Goal: Information Seeking & Learning: Learn about a topic

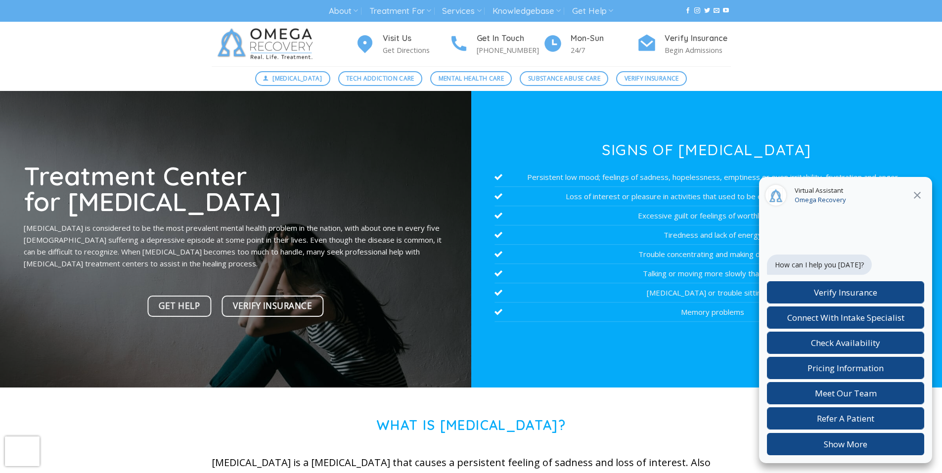
scroll to position [26, 0]
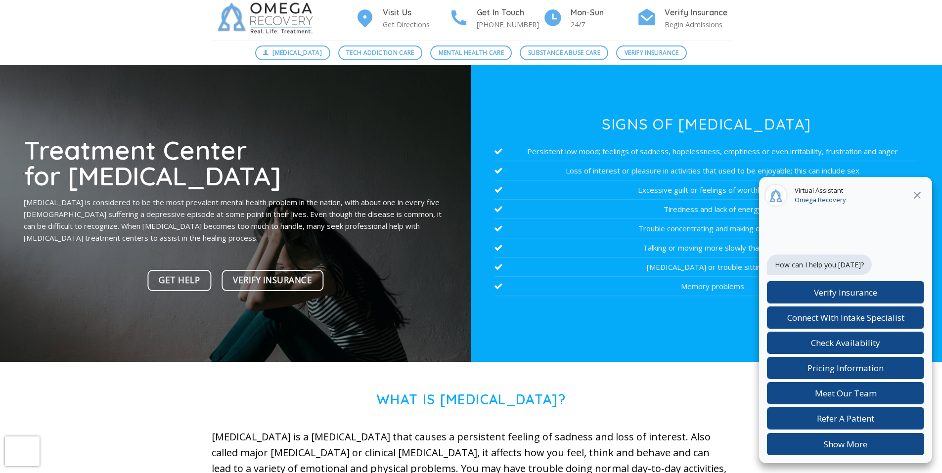
click at [373, 215] on p "[MEDICAL_DATA] is considered to be the most prevalent mental health problem in …" at bounding box center [236, 219] width 424 height 47
click at [447, 215] on p "[MEDICAL_DATA] is considered to be the most prevalent mental health problem in …" at bounding box center [236, 219] width 424 height 47
click at [375, 215] on p "[MEDICAL_DATA] is considered to be the most prevalent mental health problem in …" at bounding box center [236, 219] width 424 height 47
click at [409, 216] on p "[MEDICAL_DATA] is considered to be the most prevalent mental health problem in …" at bounding box center [236, 219] width 424 height 47
click at [390, 216] on p "[MEDICAL_DATA] is considered to be the most prevalent mental health problem in …" at bounding box center [236, 219] width 424 height 47
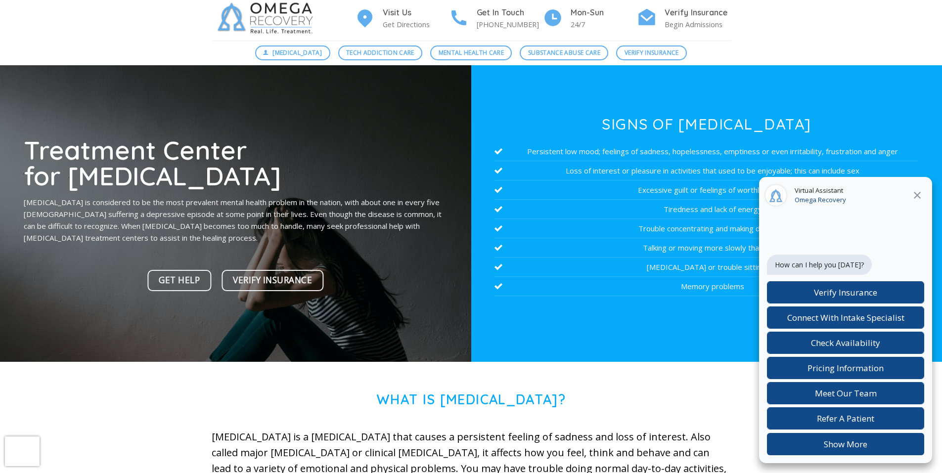
click at [391, 215] on p "[MEDICAL_DATA] is considered to be the most prevalent mental health problem in …" at bounding box center [236, 219] width 424 height 47
click at [390, 216] on p "[MEDICAL_DATA] is considered to be the most prevalent mental health problem in …" at bounding box center [236, 219] width 424 height 47
click at [391, 215] on p "[MEDICAL_DATA] is considered to be the most prevalent mental health problem in …" at bounding box center [236, 219] width 424 height 47
click at [391, 216] on p "[MEDICAL_DATA] is considered to be the most prevalent mental health problem in …" at bounding box center [236, 219] width 424 height 47
click at [392, 216] on p "[MEDICAL_DATA] is considered to be the most prevalent mental health problem in …" at bounding box center [236, 219] width 424 height 47
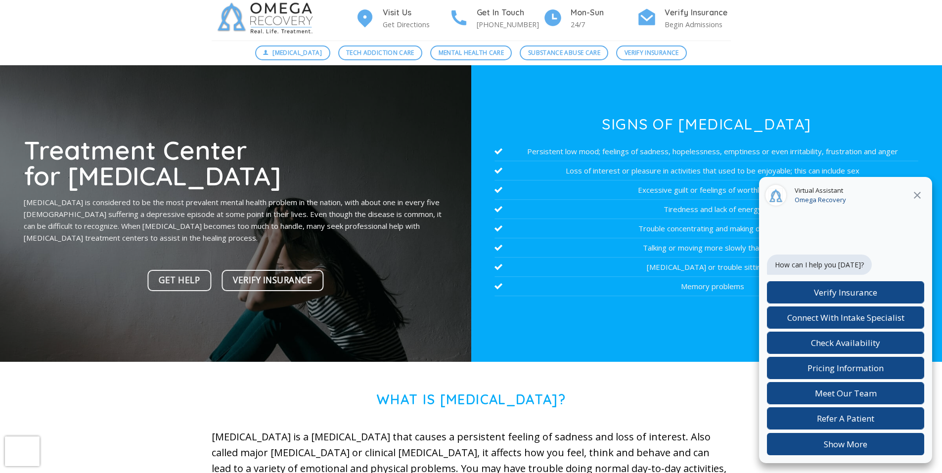
click at [372, 215] on p "[MEDICAL_DATA] is considered to be the most prevalent mental health problem in …" at bounding box center [236, 219] width 424 height 47
click at [390, 215] on p "[MEDICAL_DATA] is considered to be the most prevalent mental health problem in …" at bounding box center [236, 219] width 424 height 47
click at [373, 214] on p "[MEDICAL_DATA] is considered to be the most prevalent mental health problem in …" at bounding box center [236, 219] width 424 height 47
click at [390, 218] on p "[MEDICAL_DATA] is considered to be the most prevalent mental health problem in …" at bounding box center [236, 219] width 424 height 47
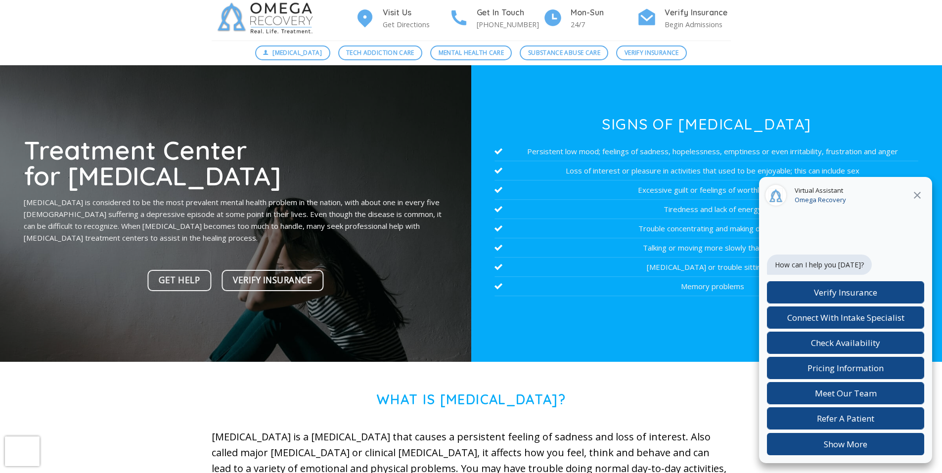
click at [391, 216] on p "[MEDICAL_DATA] is considered to be the most prevalent mental health problem in …" at bounding box center [236, 219] width 424 height 47
click at [391, 217] on p "[MEDICAL_DATA] is considered to be the most prevalent mental health problem in …" at bounding box center [236, 219] width 424 height 47
click at [390, 217] on p "[MEDICAL_DATA] is considered to be the most prevalent mental health problem in …" at bounding box center [236, 219] width 424 height 47
click at [391, 216] on p "[MEDICAL_DATA] is considered to be the most prevalent mental health problem in …" at bounding box center [236, 219] width 424 height 47
click at [390, 215] on p "[MEDICAL_DATA] is considered to be the most prevalent mental health problem in …" at bounding box center [236, 219] width 424 height 47
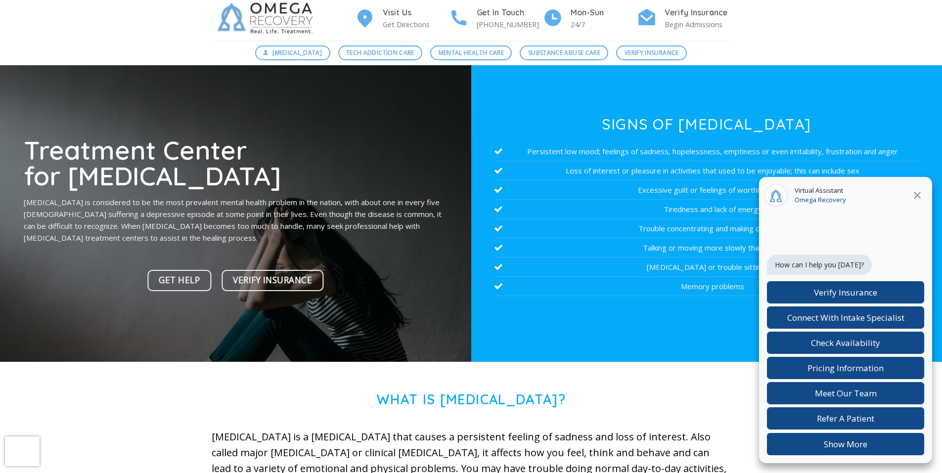
click at [391, 215] on p "[MEDICAL_DATA] is considered to be the most prevalent mental health problem in …" at bounding box center [236, 219] width 424 height 47
click at [390, 217] on p "[MEDICAL_DATA] is considered to be the most prevalent mental health problem in …" at bounding box center [236, 219] width 424 height 47
click at [446, 217] on p "[MEDICAL_DATA] is considered to be the most prevalent mental health problem in …" at bounding box center [236, 219] width 424 height 47
click at [389, 218] on p "[MEDICAL_DATA] is considered to be the most prevalent mental health problem in …" at bounding box center [236, 219] width 424 height 47
click at [429, 215] on p "[MEDICAL_DATA] is considered to be the most prevalent mental health problem in …" at bounding box center [236, 219] width 424 height 47
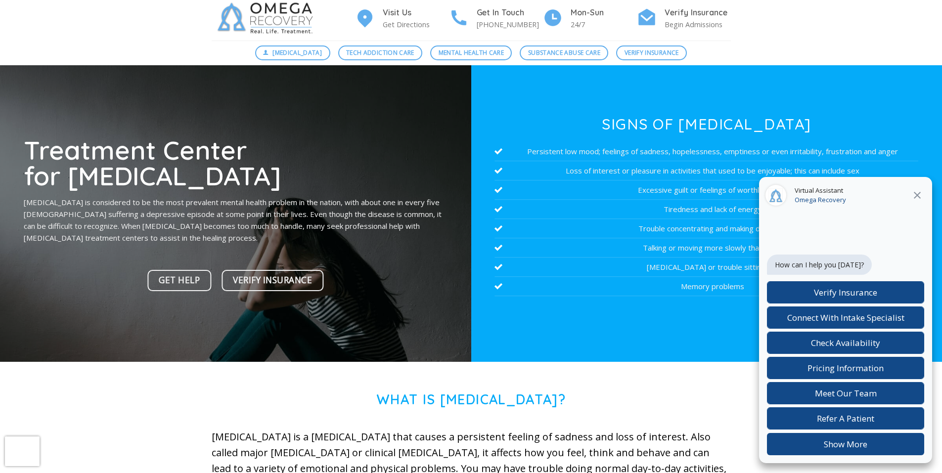
click at [389, 216] on p "[MEDICAL_DATA] is considered to be the most prevalent mental health problem in …" at bounding box center [236, 219] width 424 height 47
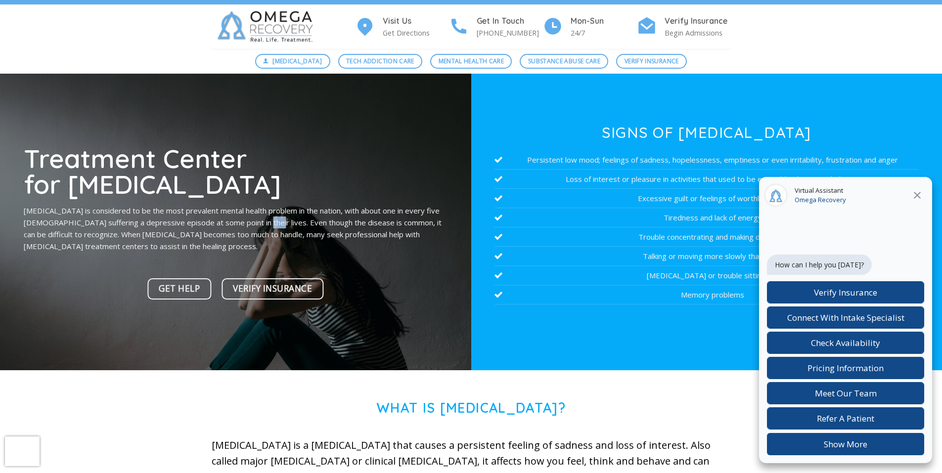
scroll to position [17, 0]
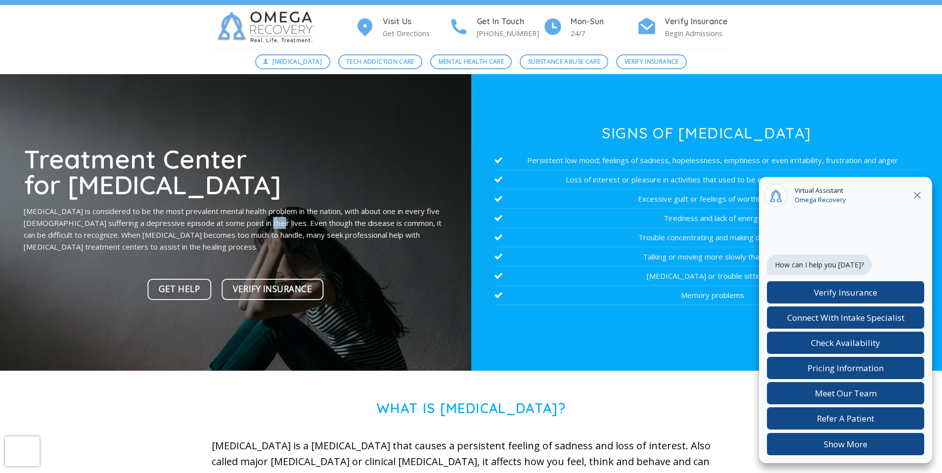
click at [431, 317] on div at bounding box center [235, 222] width 471 height 297
click at [437, 316] on div at bounding box center [235, 222] width 471 height 297
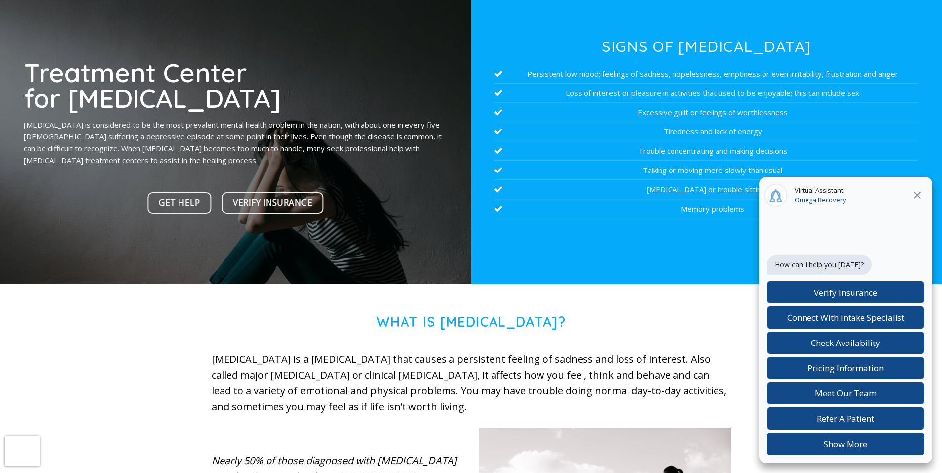
scroll to position [103, 0]
click at [391, 218] on div "Treatment Center for [MEDICAL_DATA] [MEDICAL_DATA] is considered to be the most…" at bounding box center [236, 139] width 424 height 159
click at [447, 215] on div "Treatment Center for [MEDICAL_DATA] [MEDICAL_DATA] is considered to be the most…" at bounding box center [236, 139] width 424 height 159
click at [447, 216] on div "Treatment Center for [MEDICAL_DATA] [MEDICAL_DATA] is considered to be the most…" at bounding box center [236, 139] width 424 height 159
click at [447, 215] on div "Treatment Center for [MEDICAL_DATA] [MEDICAL_DATA] is considered to be the most…" at bounding box center [236, 139] width 424 height 159
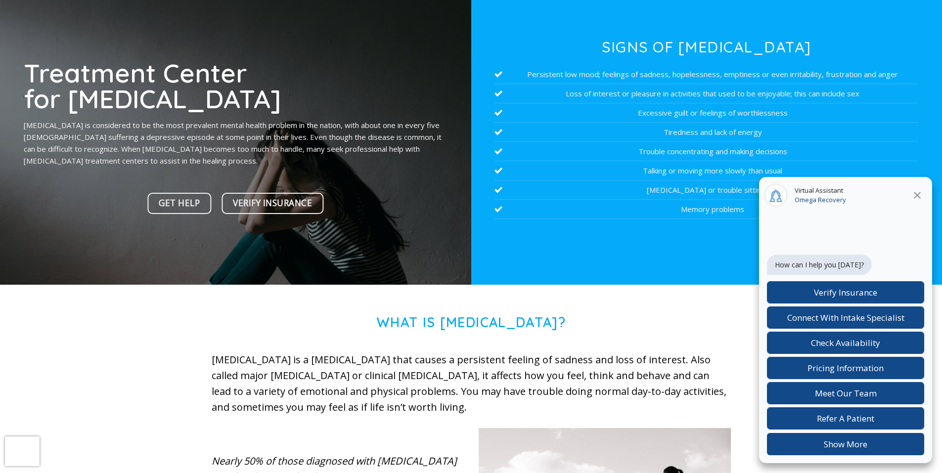
click at [448, 215] on div "Treatment Center for [MEDICAL_DATA] [MEDICAL_DATA] is considered to be the most…" at bounding box center [236, 139] width 424 height 159
click at [447, 216] on div "Treatment Center for [MEDICAL_DATA] [MEDICAL_DATA] is considered to be the most…" at bounding box center [236, 139] width 424 height 159
